Goal: Information Seeking & Learning: Learn about a topic

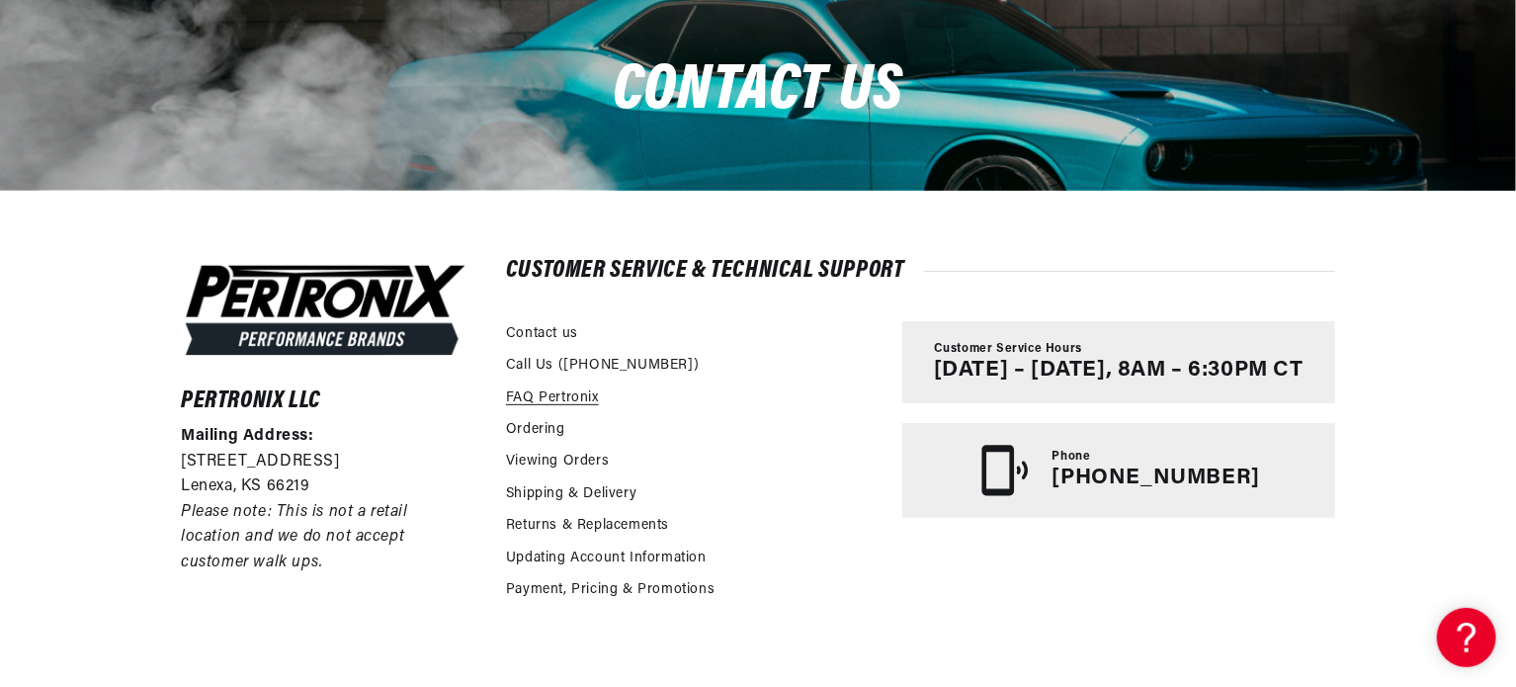
click at [560, 398] on link "FAQ Pertronix" at bounding box center [552, 398] width 93 height 22
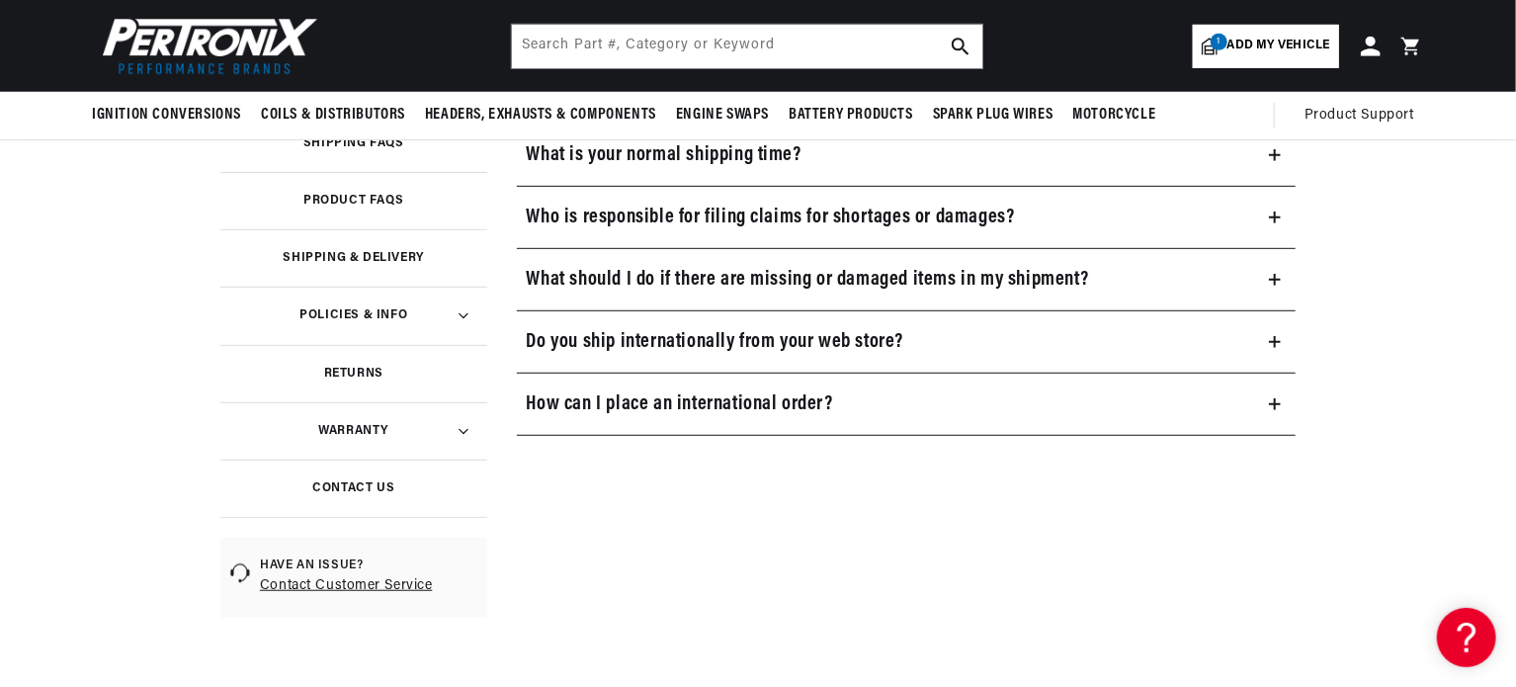
scroll to position [0, 704]
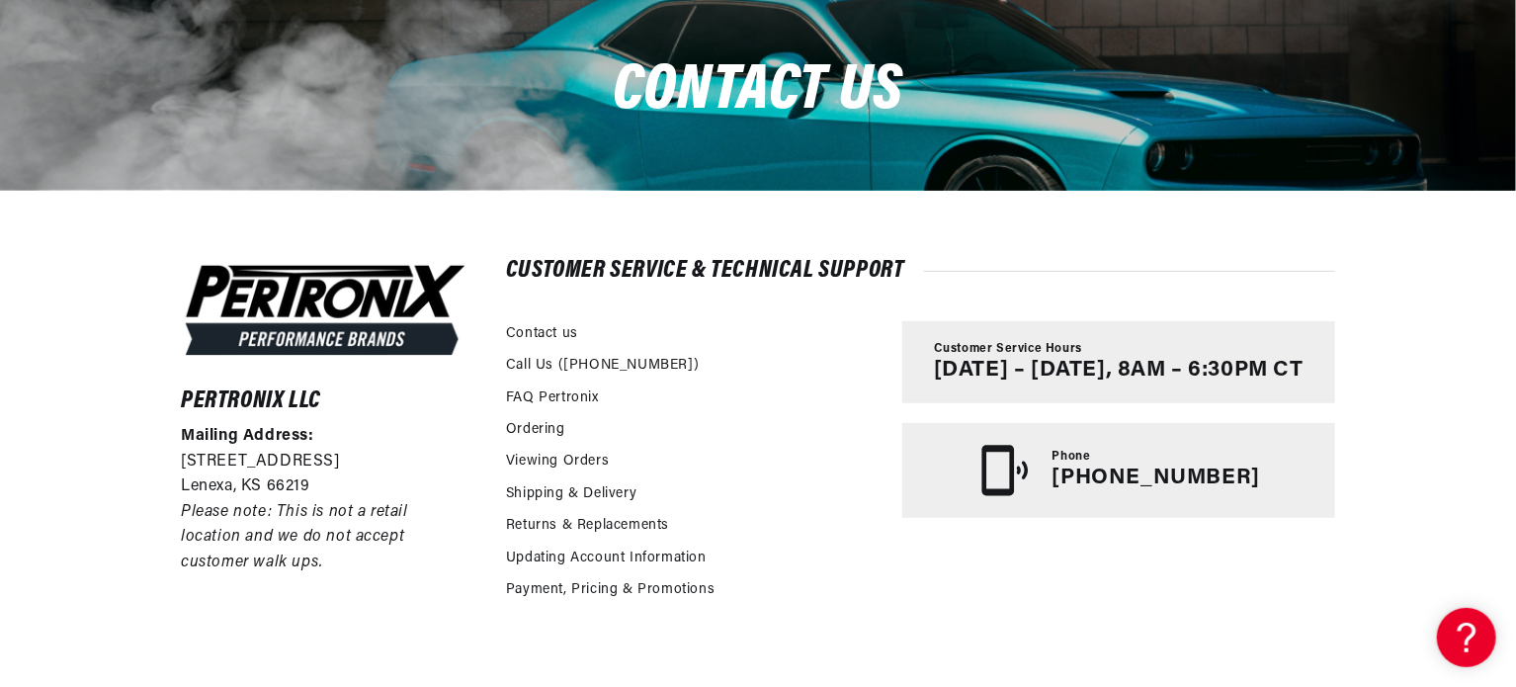
scroll to position [0, 737]
